Goal: Task Accomplishment & Management: Use online tool/utility

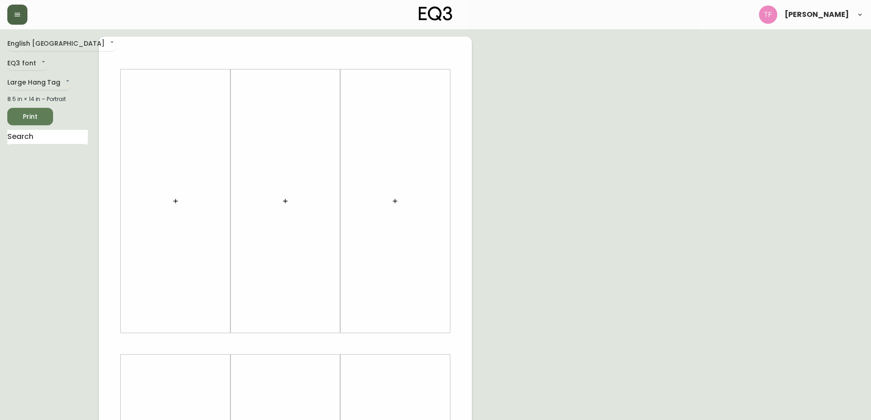
click at [20, 19] on button "button" at bounding box center [17, 15] width 20 height 20
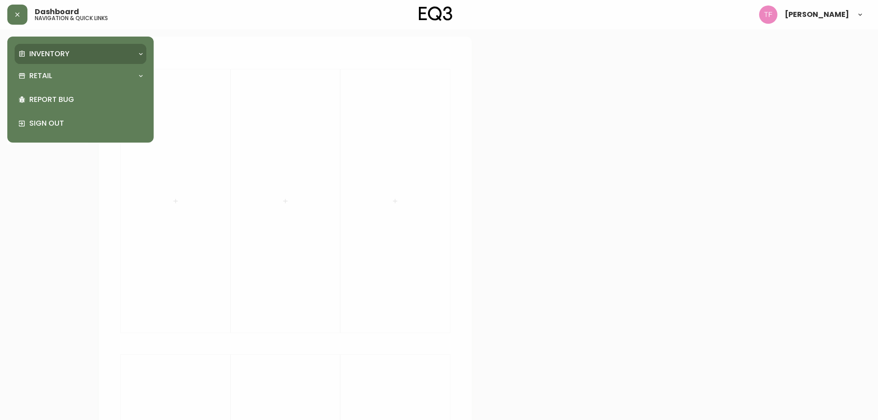
click at [42, 54] on p "Inventory" at bounding box center [49, 54] width 40 height 10
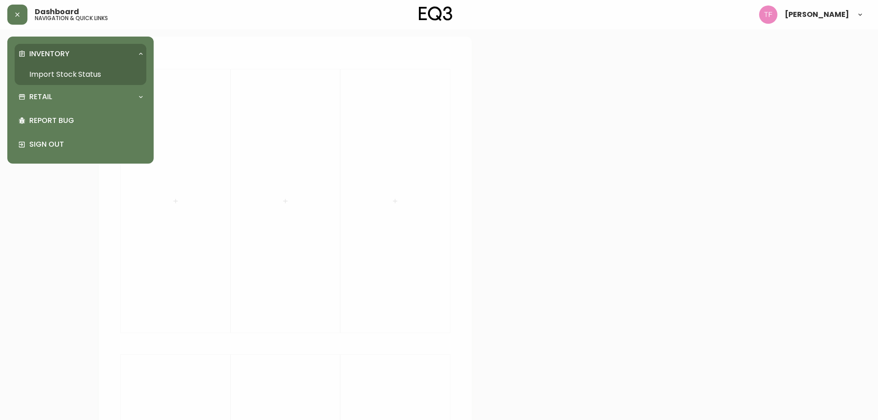
click at [78, 75] on link "Import Stock Status" at bounding box center [81, 74] width 132 height 21
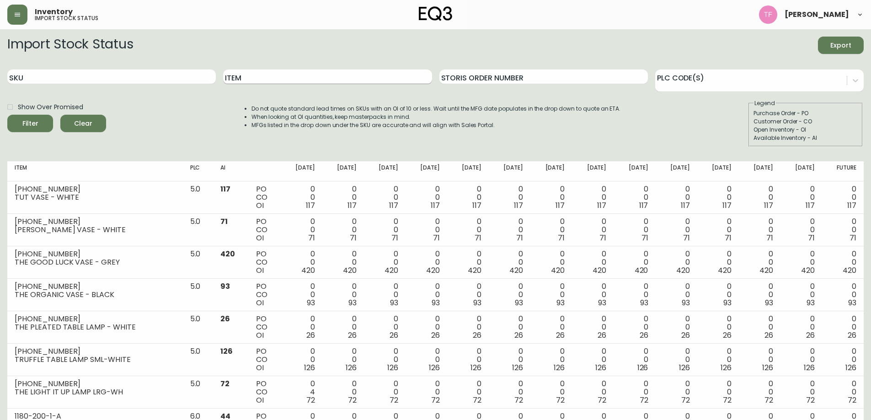
click at [248, 75] on input "Item" at bounding box center [327, 77] width 209 height 15
type input "moon"
click at [7, 115] on button "Filter" at bounding box center [30, 123] width 46 height 17
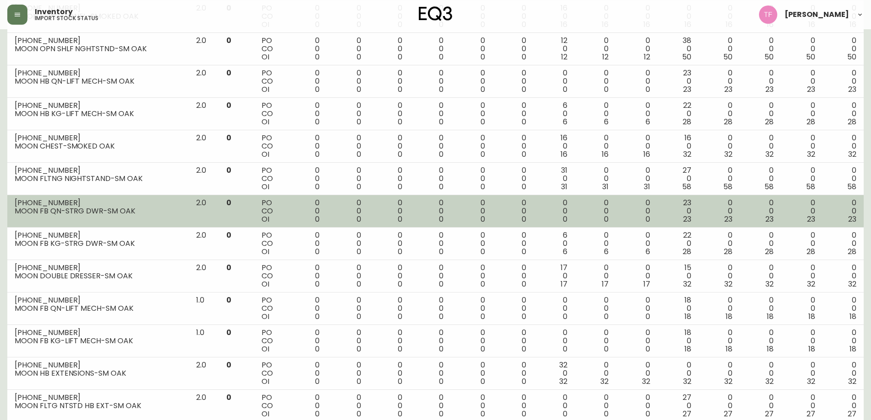
scroll to position [503, 0]
